Goal: Task Accomplishment & Management: Complete application form

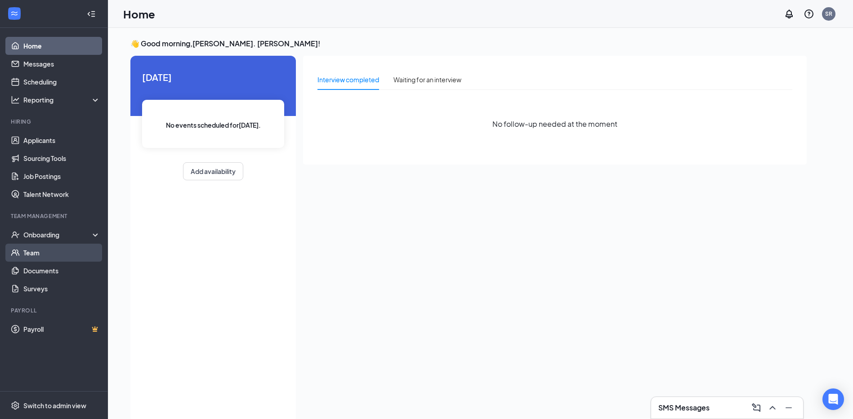
click at [32, 250] on link "Team" at bounding box center [61, 253] width 77 height 18
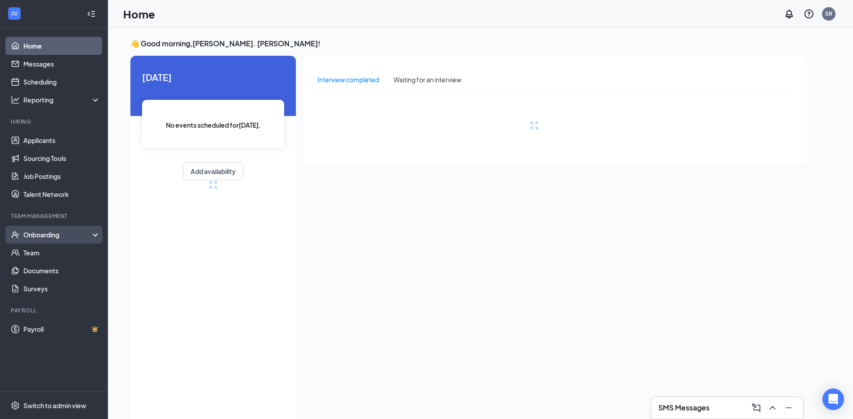
click at [65, 234] on div "Onboarding" at bounding box center [57, 234] width 69 height 9
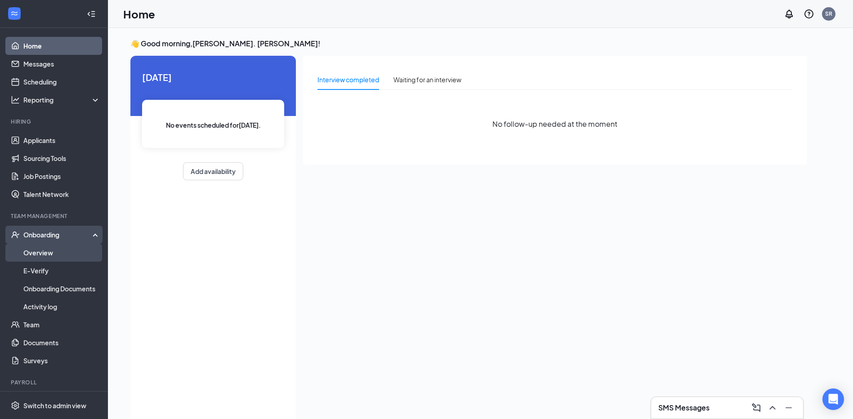
click at [54, 250] on link "Overview" at bounding box center [61, 253] width 77 height 18
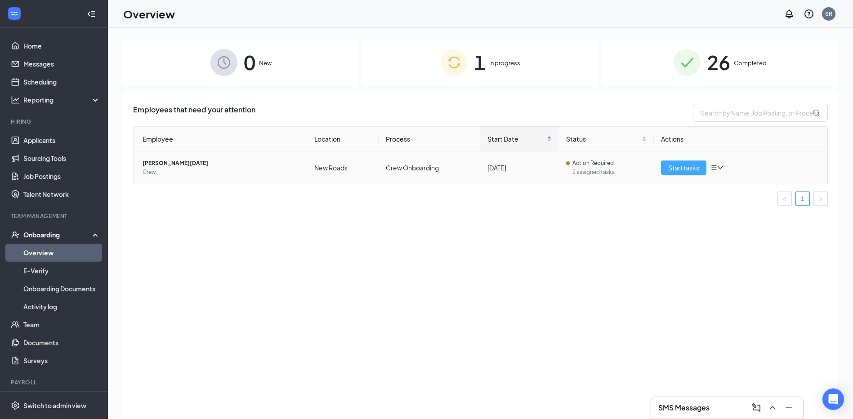
drag, startPoint x: 54, startPoint y: 250, endPoint x: 689, endPoint y: 169, distance: 640.1
click at [689, 169] on span "Start tasks" at bounding box center [683, 168] width 31 height 10
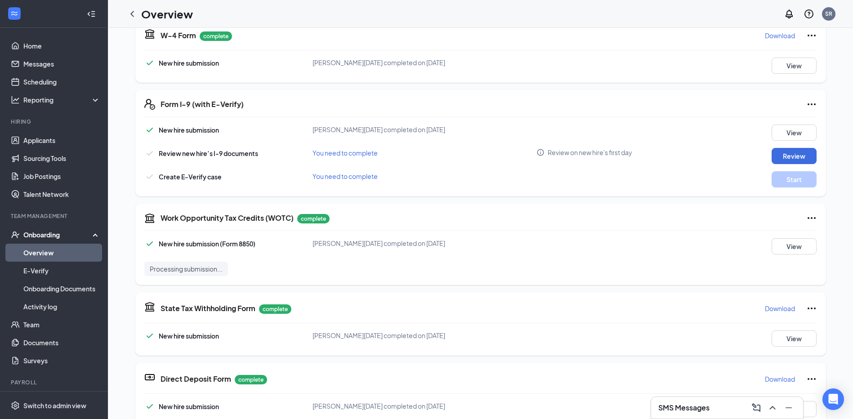
scroll to position [223, 0]
click at [795, 150] on button "Review" at bounding box center [794, 156] width 45 height 16
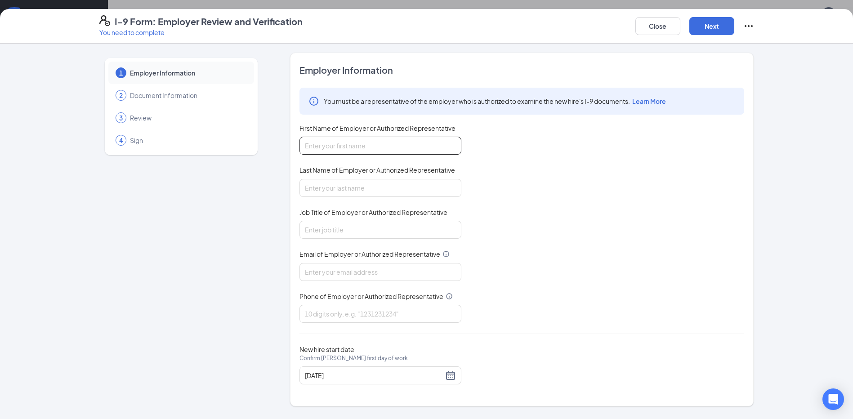
click at [383, 147] on input "First Name of Employer or Authorized Representative" at bounding box center [380, 146] width 162 height 18
type input "[PERSON_NAME]"
click at [309, 189] on input "Last Name of Employer or Authorized Representative" at bounding box center [380, 188] width 162 height 18
click at [310, 187] on input "St Romain" at bounding box center [380, 188] width 162 height 18
type input "St Romain"
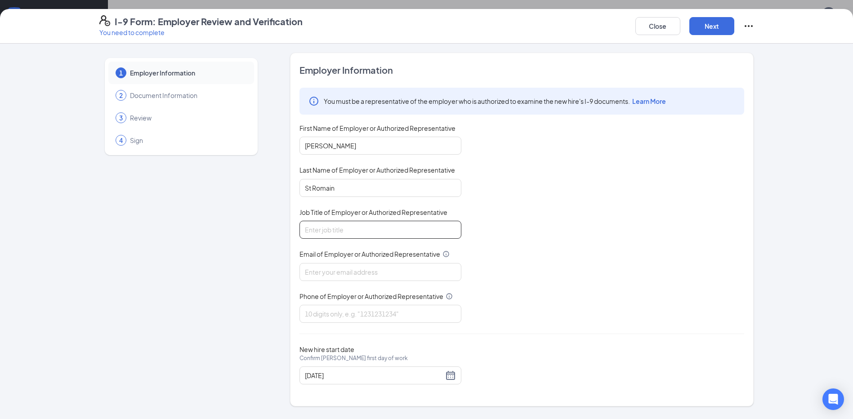
click at [326, 231] on input "Job Title of Employer or Authorized Representative" at bounding box center [380, 230] width 162 height 18
type input "General Manager"
click at [334, 277] on input "Email of Employer or Authorized Representative" at bounding box center [380, 272] width 162 height 18
type input "[EMAIL_ADDRESS][DOMAIN_NAME]"
click at [329, 310] on input "Phone of Employer or Authorized Representative" at bounding box center [380, 314] width 162 height 18
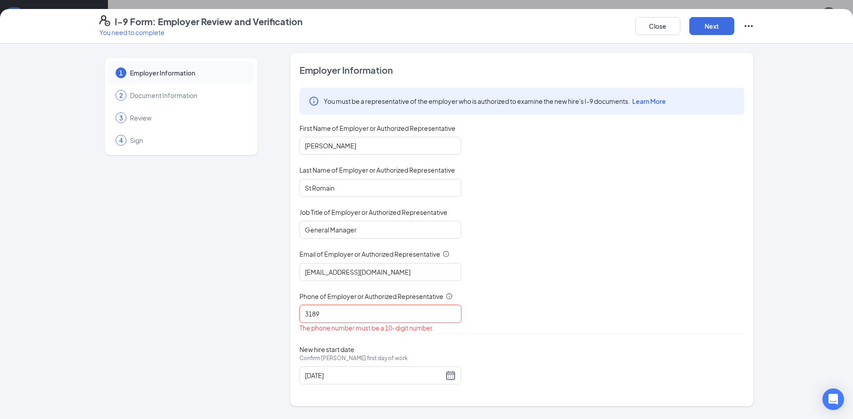
type input "3189552532"
click at [702, 29] on button "Next" at bounding box center [711, 26] width 45 height 18
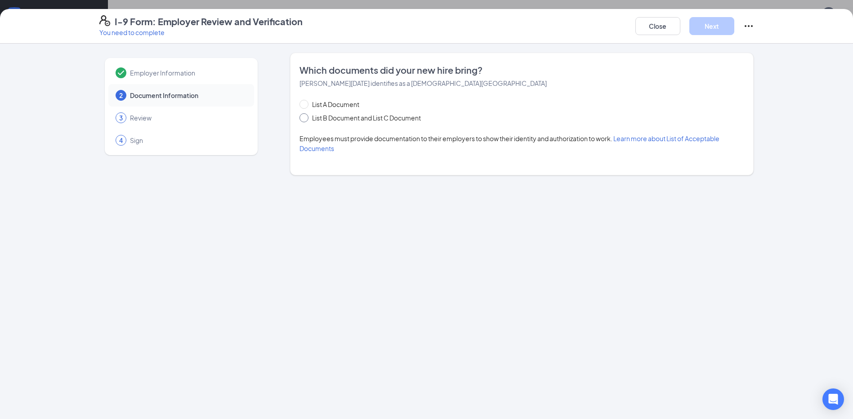
click at [307, 117] on span at bounding box center [303, 117] width 9 height 9
click at [306, 117] on input "List B Document and List C Document" at bounding box center [302, 116] width 6 height 6
radio input "true"
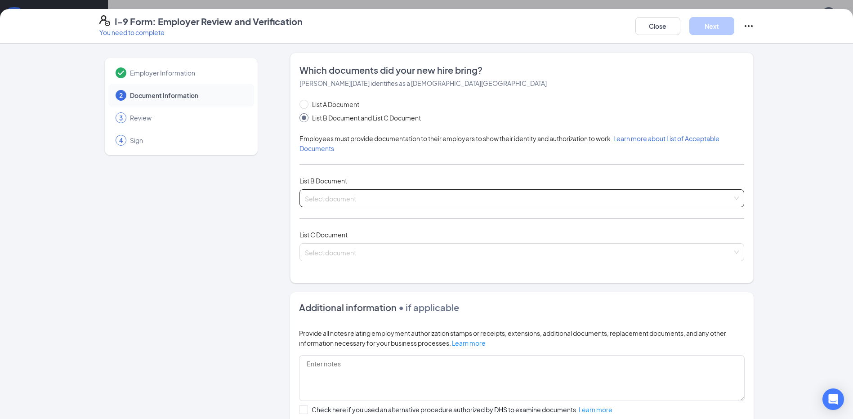
click at [350, 198] on input "search" at bounding box center [519, 196] width 428 height 13
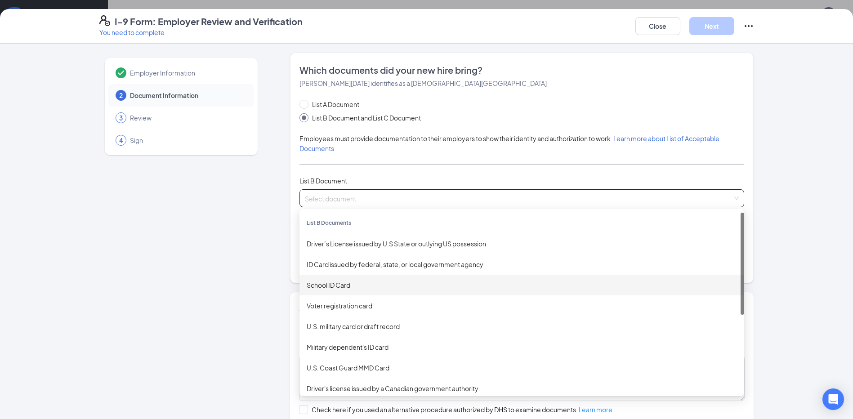
click at [335, 283] on div "School ID Card" at bounding box center [522, 285] width 430 height 10
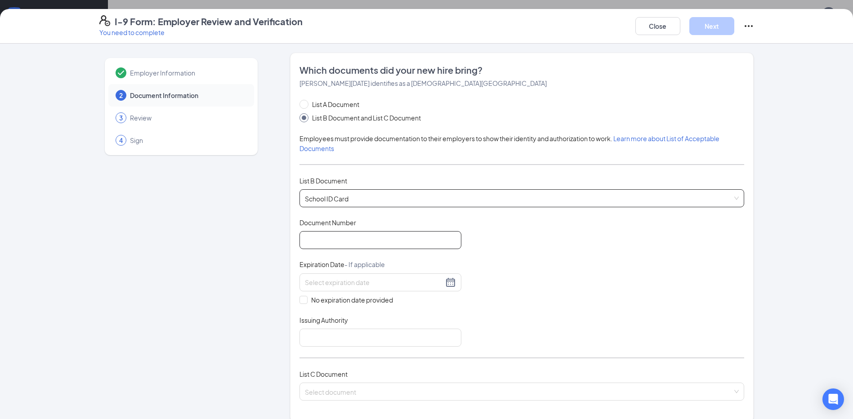
click at [347, 247] on input "Document Number" at bounding box center [380, 240] width 162 height 18
paste input "9493625427"
type input "9493625427"
click at [300, 300] on input "No expiration date provided" at bounding box center [302, 299] width 6 height 6
checkbox input "true"
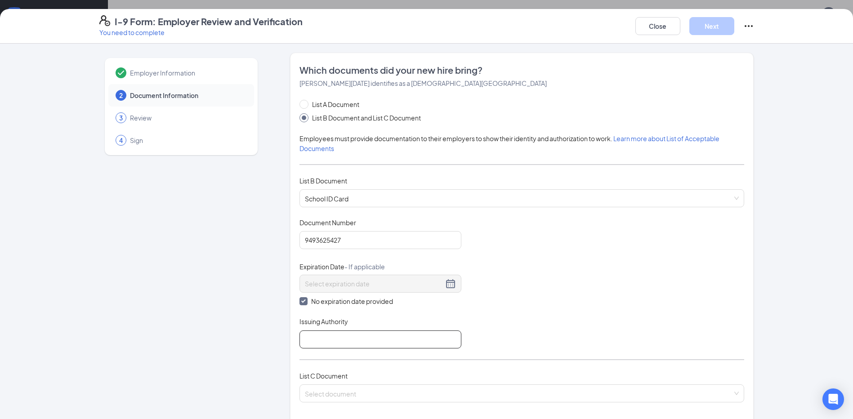
click at [349, 332] on input "Issuing Authority" at bounding box center [380, 339] width 162 height 18
type input "[GEOGRAPHIC_DATA]"
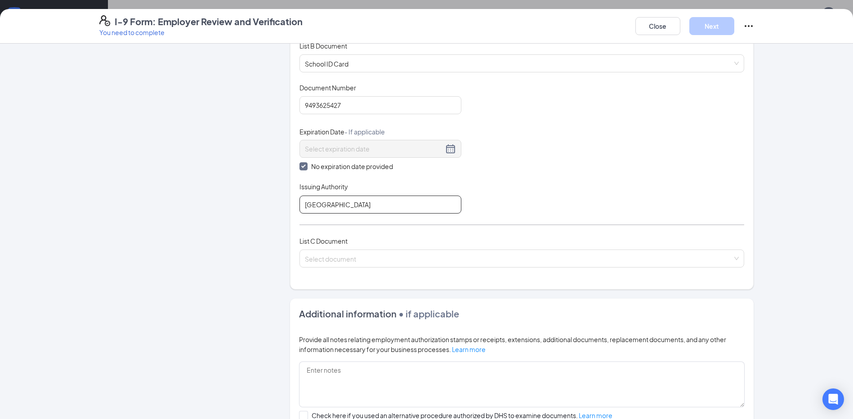
scroll to position [180, 0]
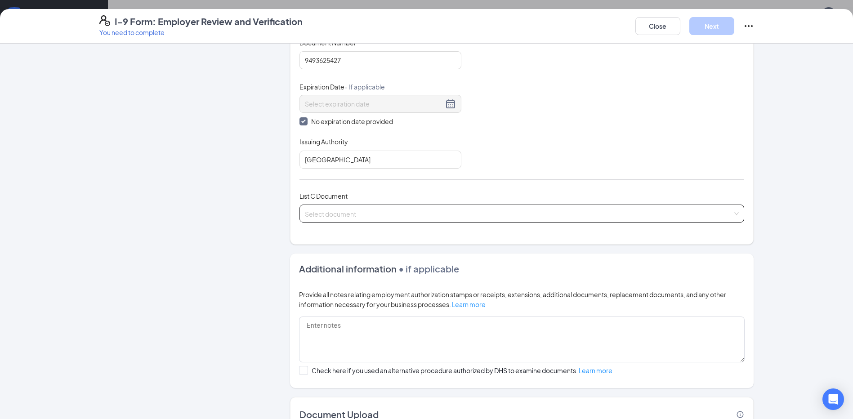
click at [382, 209] on input "search" at bounding box center [519, 211] width 428 height 13
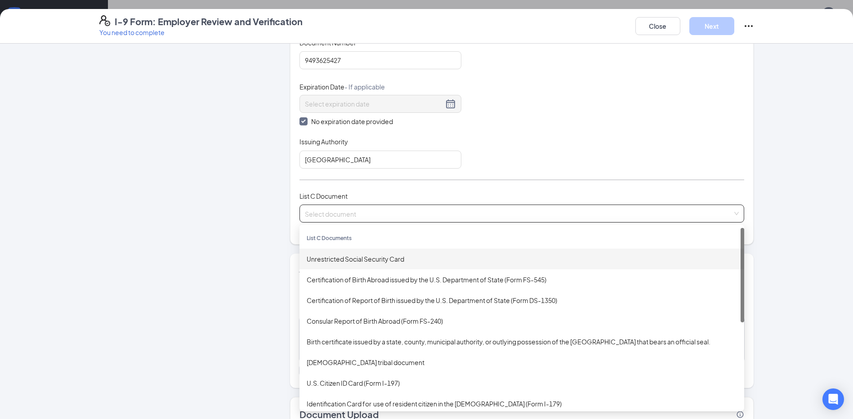
click at [364, 257] on div "Unrestricted Social Security Card" at bounding box center [522, 259] width 430 height 10
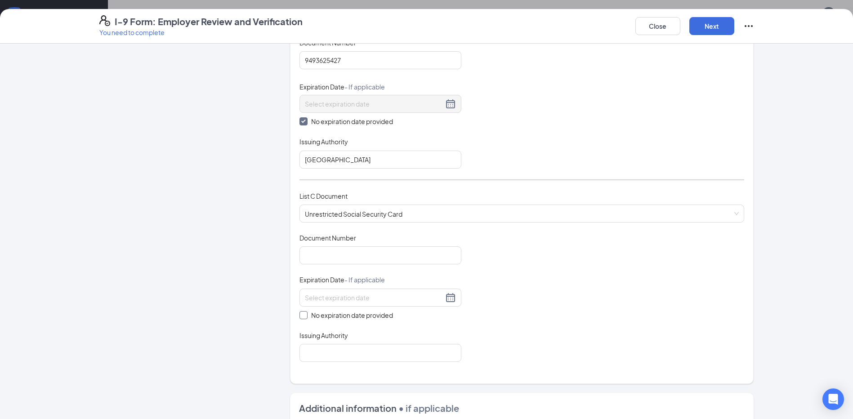
click at [299, 316] on input "No expiration date provided" at bounding box center [302, 314] width 6 height 6
checkbox input "true"
paste input "662165279"
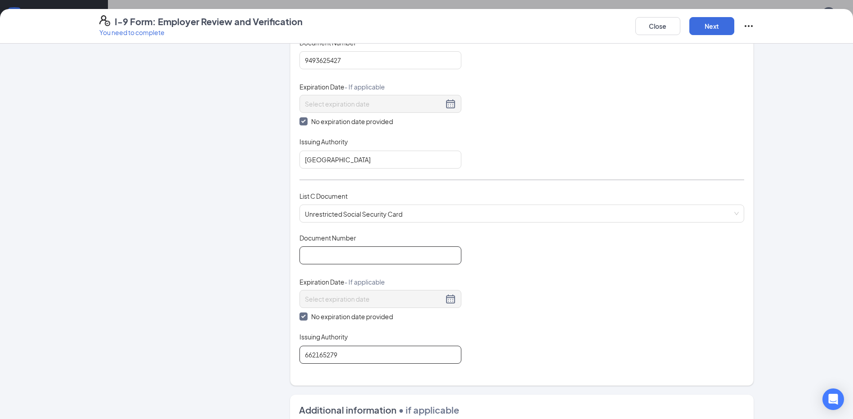
type input "662165279"
paste input "662165279"
type input "662165279"
drag, startPoint x: 330, startPoint y: 351, endPoint x: 261, endPoint y: 345, distance: 69.1
click at [261, 345] on div "Employer Information 2 Document Information 3 Review 4 Sign Which documents did…" at bounding box center [426, 244] width 655 height 742
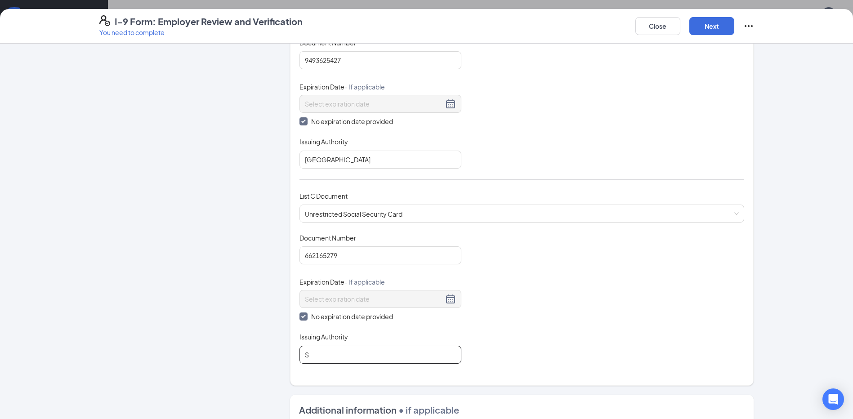
type input "Social Security Administration"
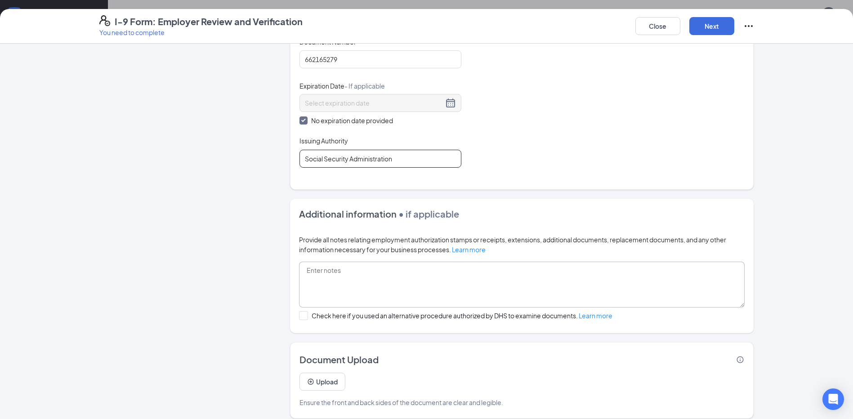
scroll to position [384, 0]
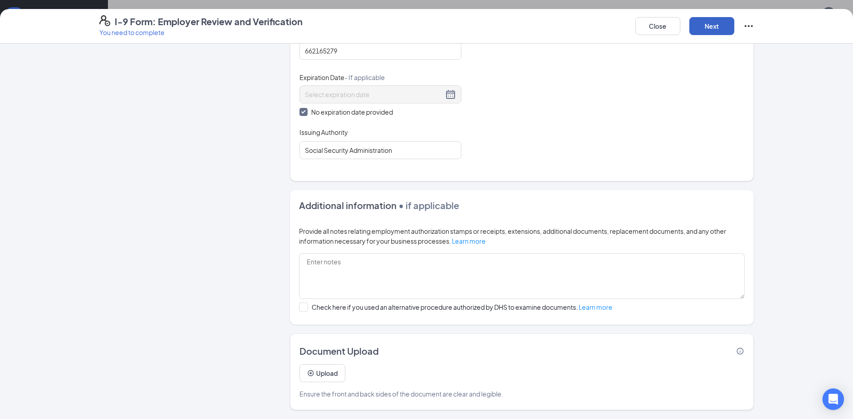
click at [704, 26] on button "Next" at bounding box center [711, 26] width 45 height 18
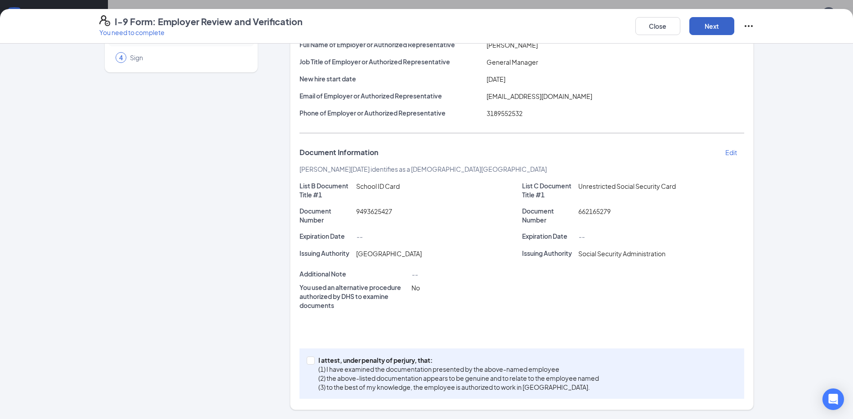
scroll to position [83, 0]
click at [307, 364] on span at bounding box center [311, 361] width 8 height 8
click at [307, 363] on input "I attest, under penalty of [PERSON_NAME], that: (1) I have examined the documen…" at bounding box center [310, 360] width 6 height 6
checkbox input "true"
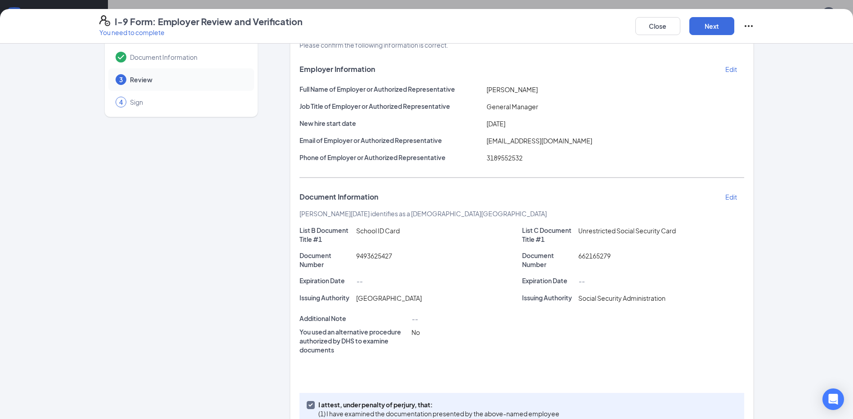
scroll to position [0, 0]
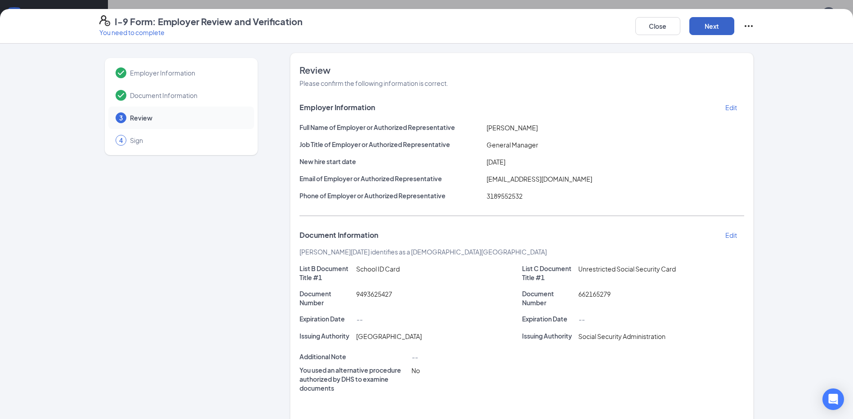
click at [722, 27] on button "Next" at bounding box center [711, 26] width 45 height 18
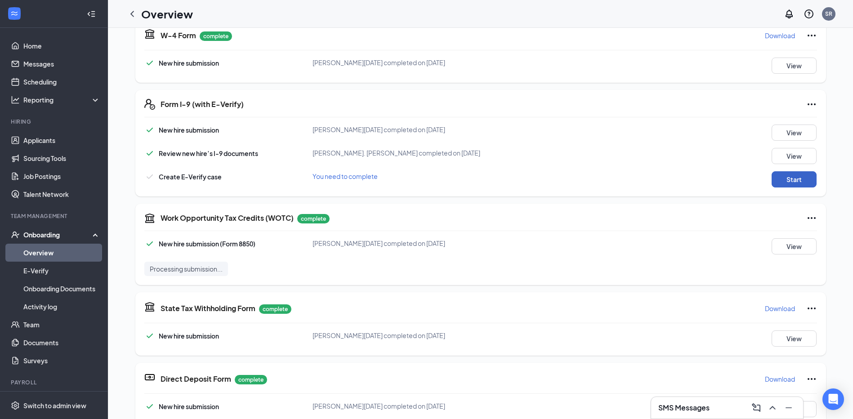
click at [785, 173] on button "Start" at bounding box center [794, 179] width 45 height 16
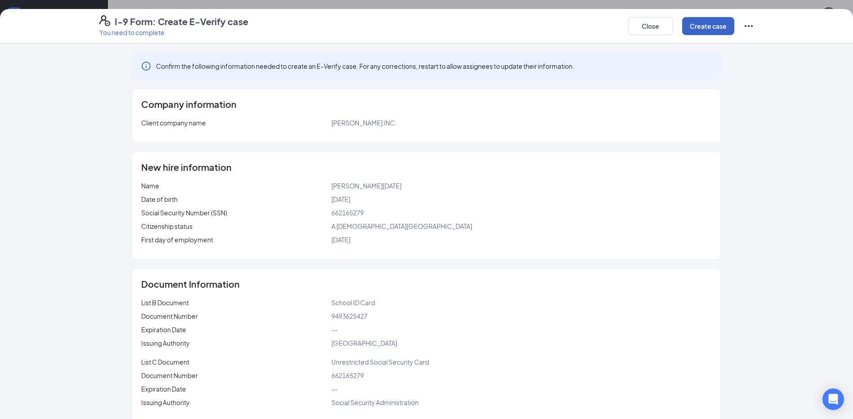
click at [717, 30] on button "Create case" at bounding box center [708, 26] width 52 height 18
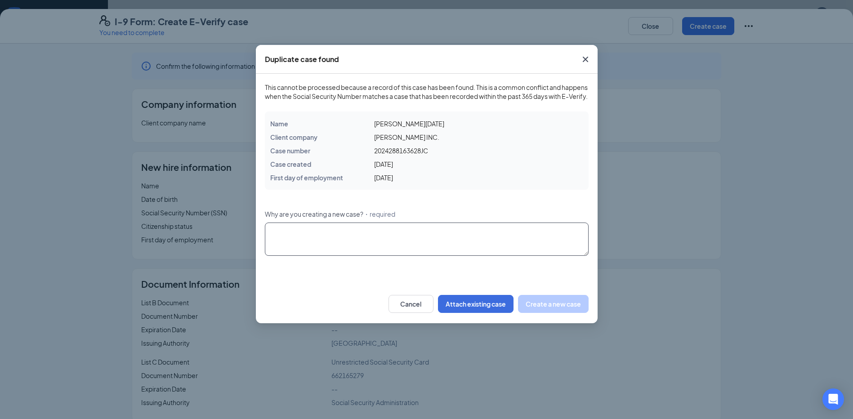
click at [392, 252] on textarea "Why are you creating a new case? ・required" at bounding box center [427, 239] width 324 height 33
type textarea "Re Hire"
click at [558, 313] on button "Create a new case" at bounding box center [553, 304] width 71 height 18
